Goal: Task Accomplishment & Management: Manage account settings

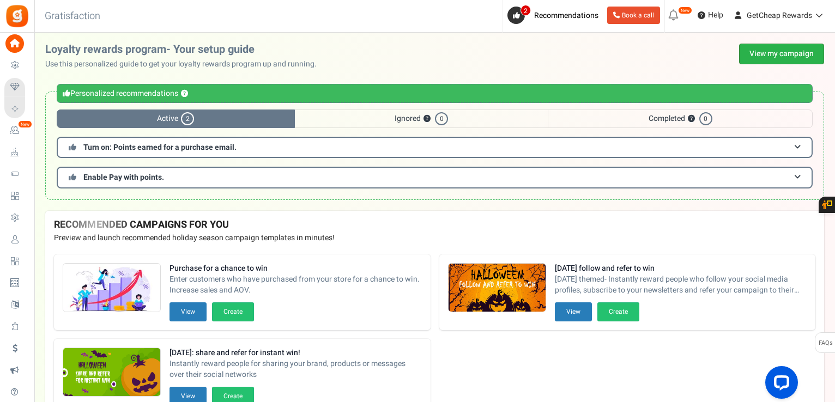
click at [758, 55] on link "View my campaign" at bounding box center [781, 54] width 85 height 21
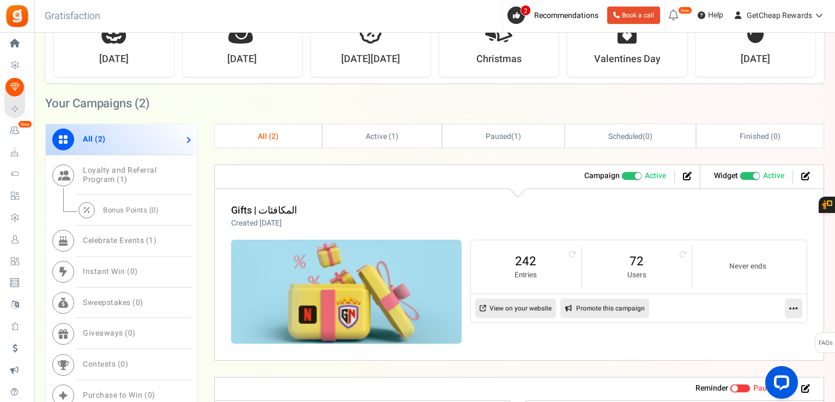
scroll to position [436, 0]
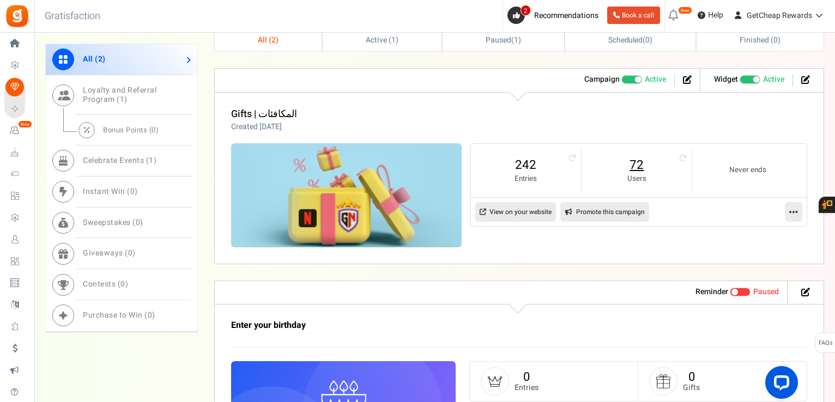
click at [641, 166] on link "72" at bounding box center [637, 164] width 88 height 17
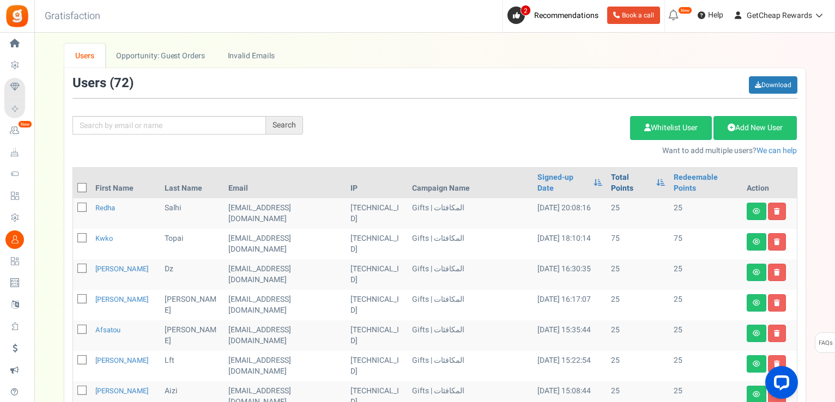
click at [621, 175] on link "Total Points" at bounding box center [631, 183] width 40 height 22
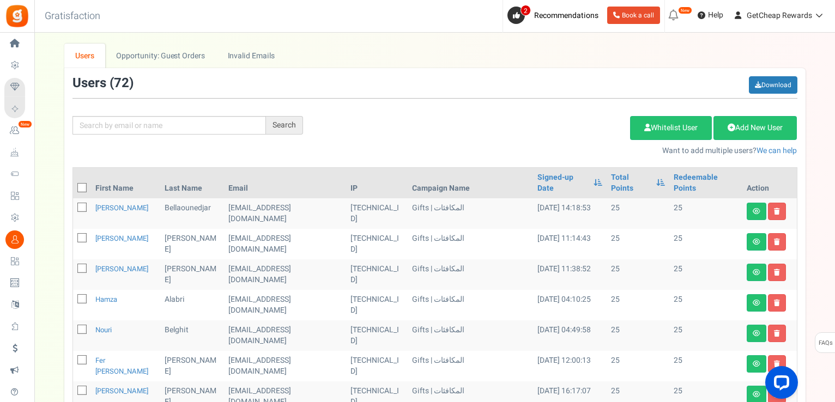
click at [81, 185] on icon at bounding box center [82, 188] width 7 height 7
click at [74, 185] on input "checkbox" at bounding box center [70, 188] width 7 height 7
checkbox input "true"
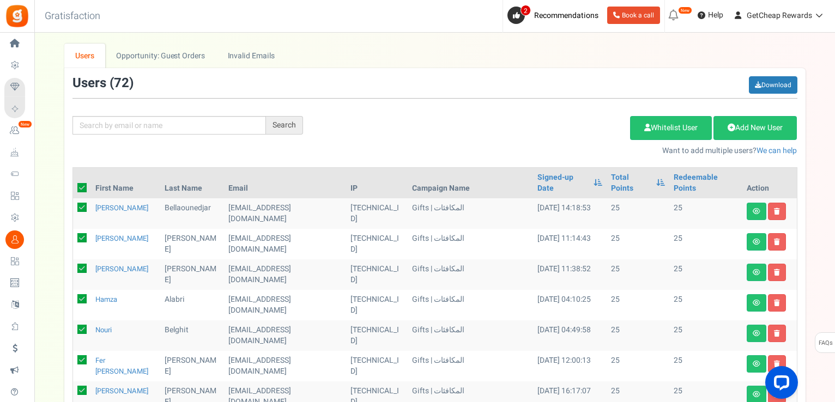
checkbox input "true"
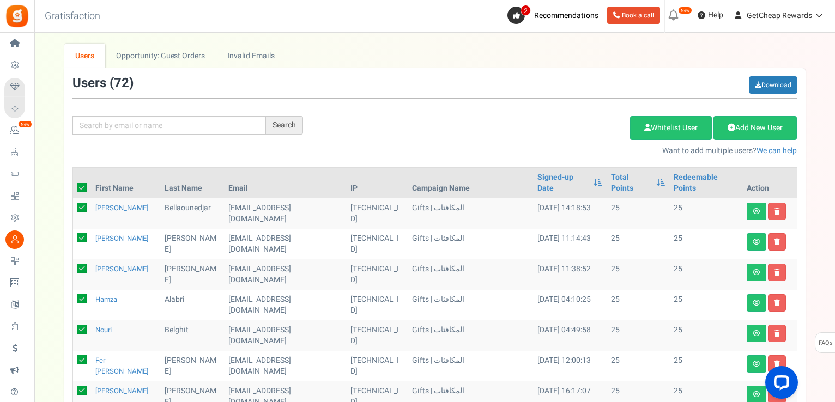
checkbox input "true"
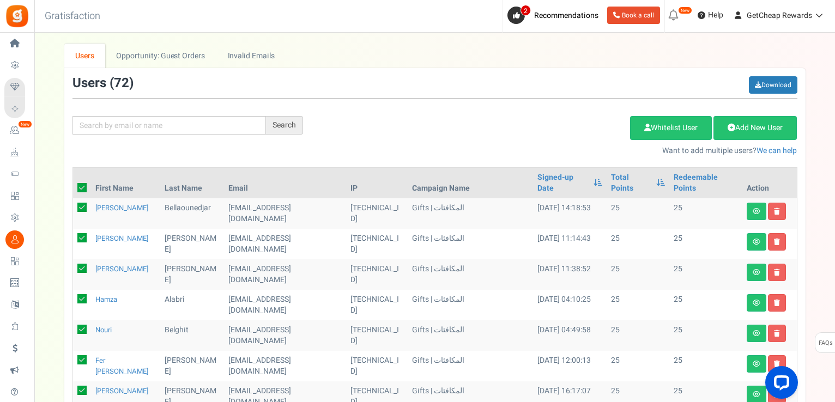
checkbox input "true"
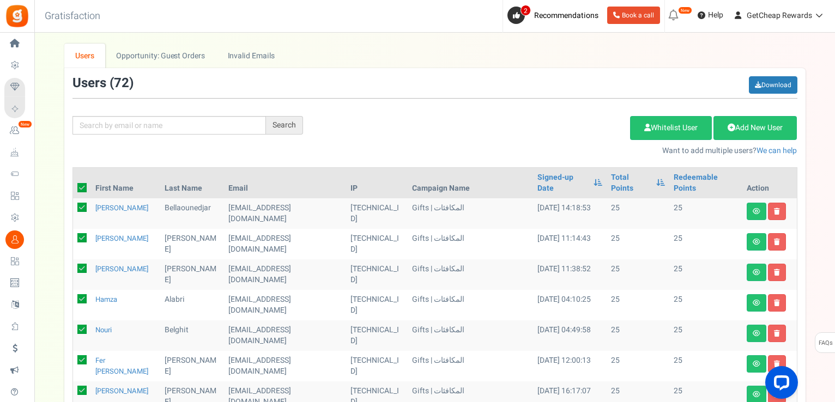
checkbox input "true"
click at [551, 125] on link "Delete Selected Users" at bounding box center [575, 128] width 106 height 24
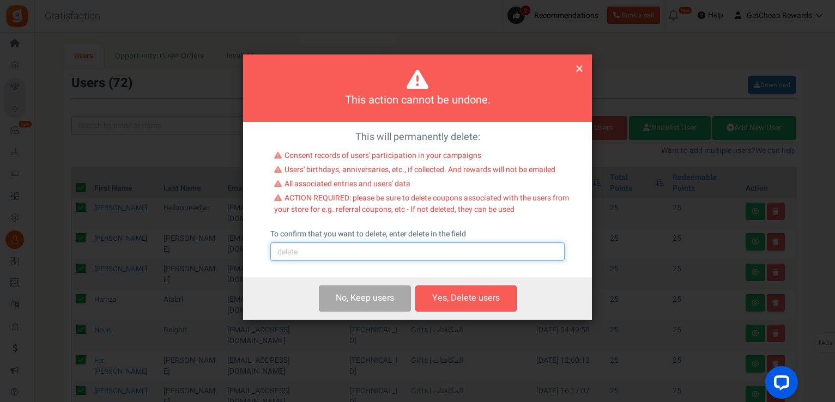
click at [346, 254] on input "text" at bounding box center [417, 252] width 294 height 19
type input "delete"
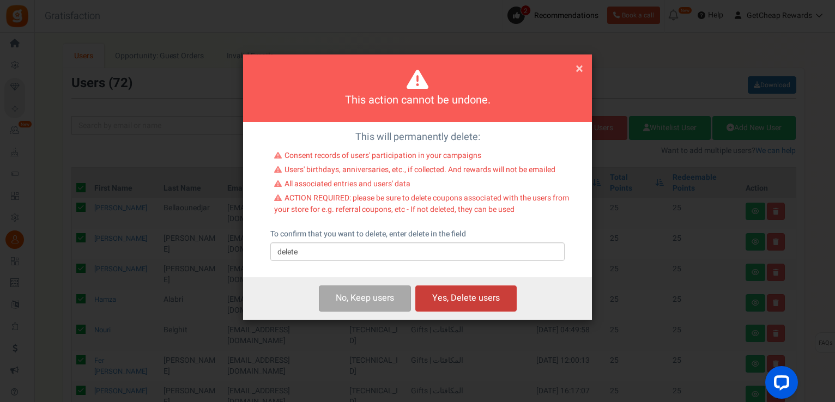
click at [469, 307] on button "Yes, Delete users" at bounding box center [465, 299] width 101 height 26
checkbox input "false"
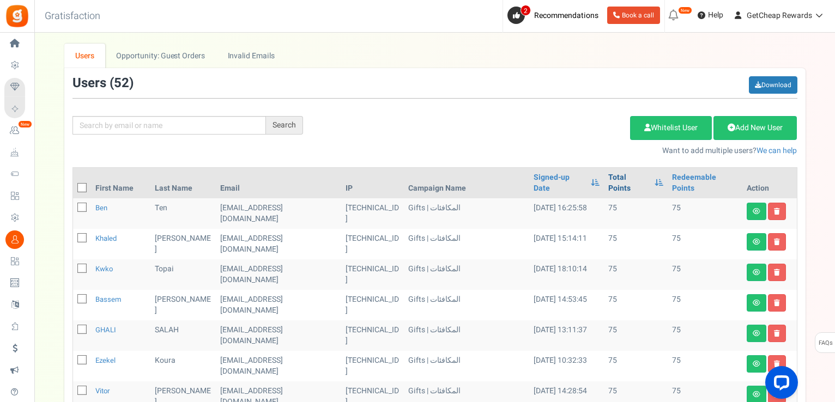
click at [628, 177] on link "Total Points" at bounding box center [628, 183] width 40 height 22
click at [622, 176] on link "Total Points" at bounding box center [628, 183] width 40 height 22
click at [613, 174] on link "Total Points" at bounding box center [628, 183] width 40 height 22
